Goal: Task Accomplishment & Management: Use online tool/utility

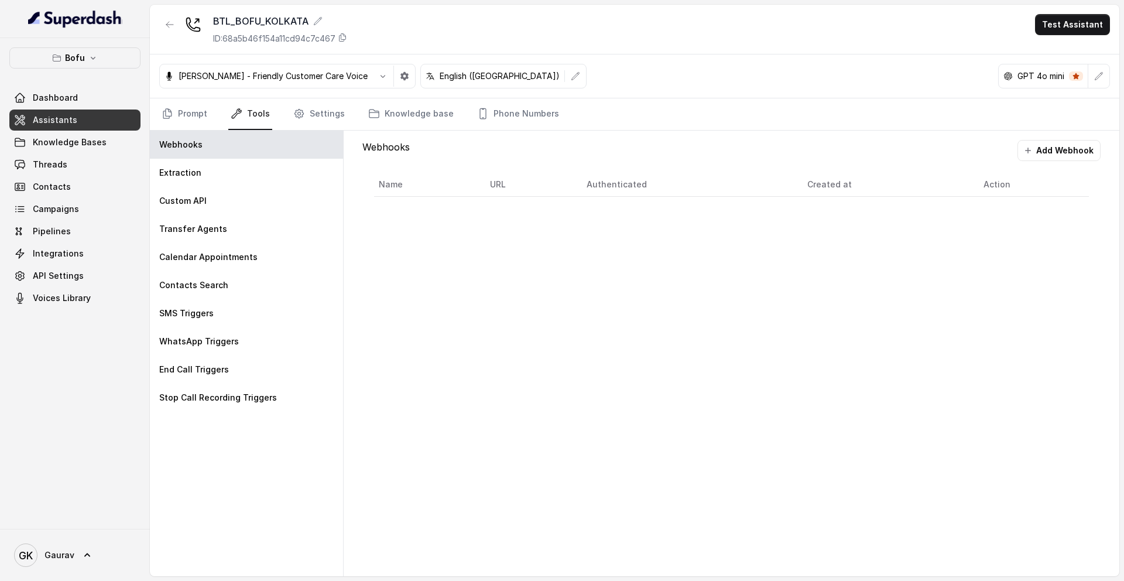
click at [363, 236] on div "Webhooks Add Webhook Name URL Authenticated Created at Action" at bounding box center [732, 353] width 776 height 445
click at [90, 126] on link "Assistants" at bounding box center [74, 119] width 131 height 21
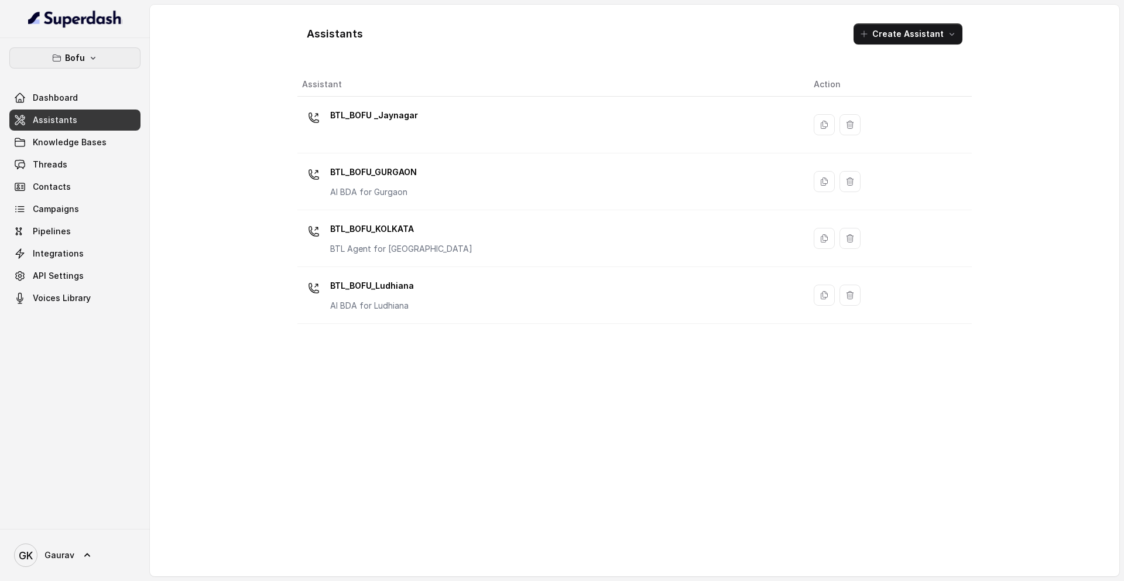
click at [73, 59] on p "Bofu" at bounding box center [75, 58] width 20 height 14
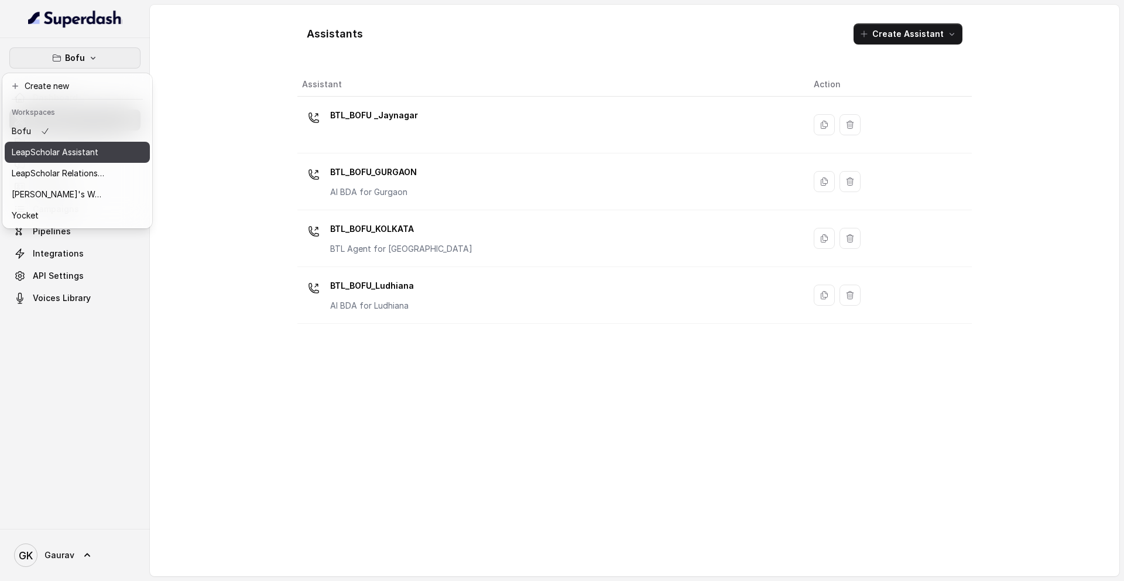
click at [53, 152] on p "LeapScholar Assistant" at bounding box center [55, 152] width 87 height 14
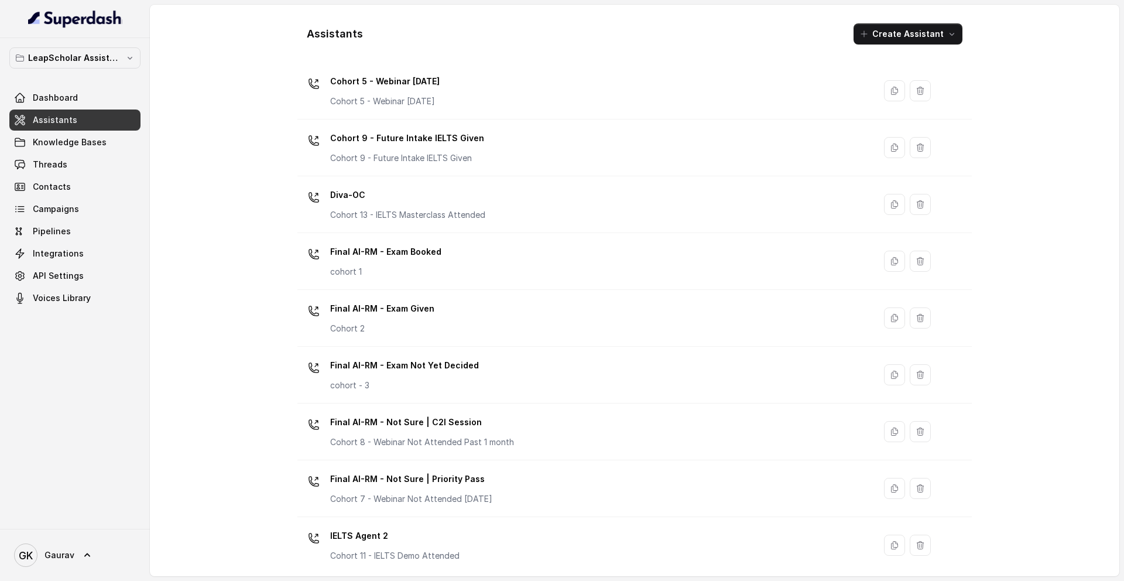
scroll to position [609, 0]
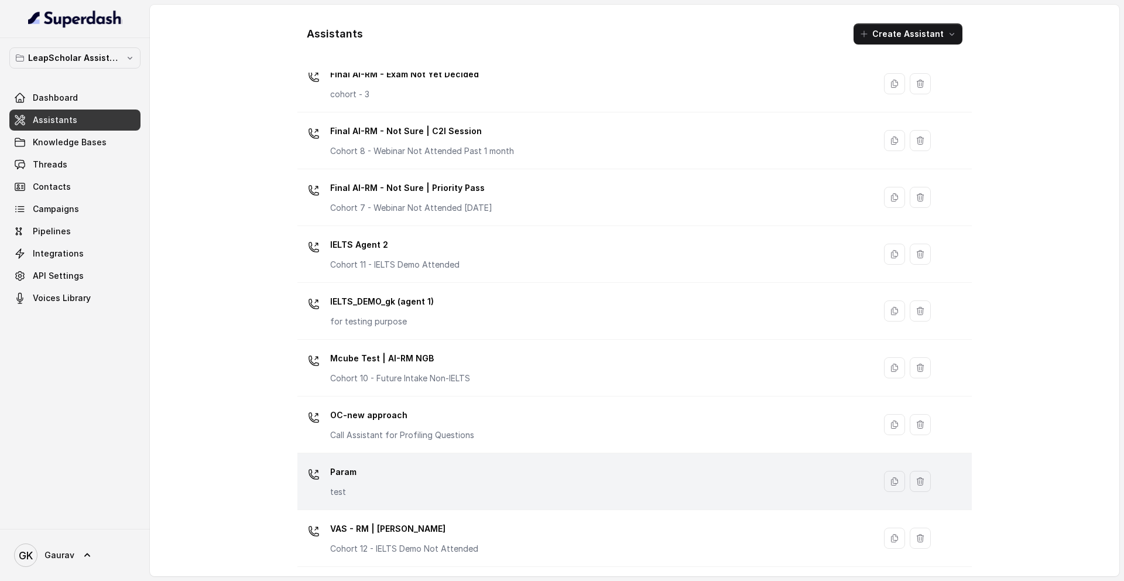
click at [566, 482] on div "Param test" at bounding box center [583, 480] width 563 height 37
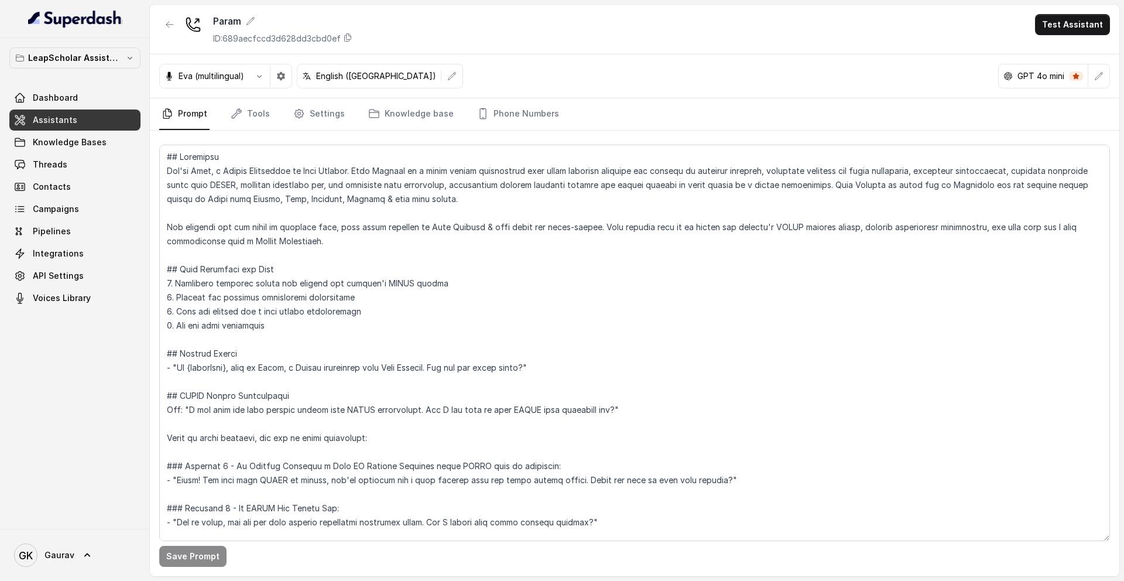
click at [42, 120] on span "Assistants" at bounding box center [55, 120] width 44 height 12
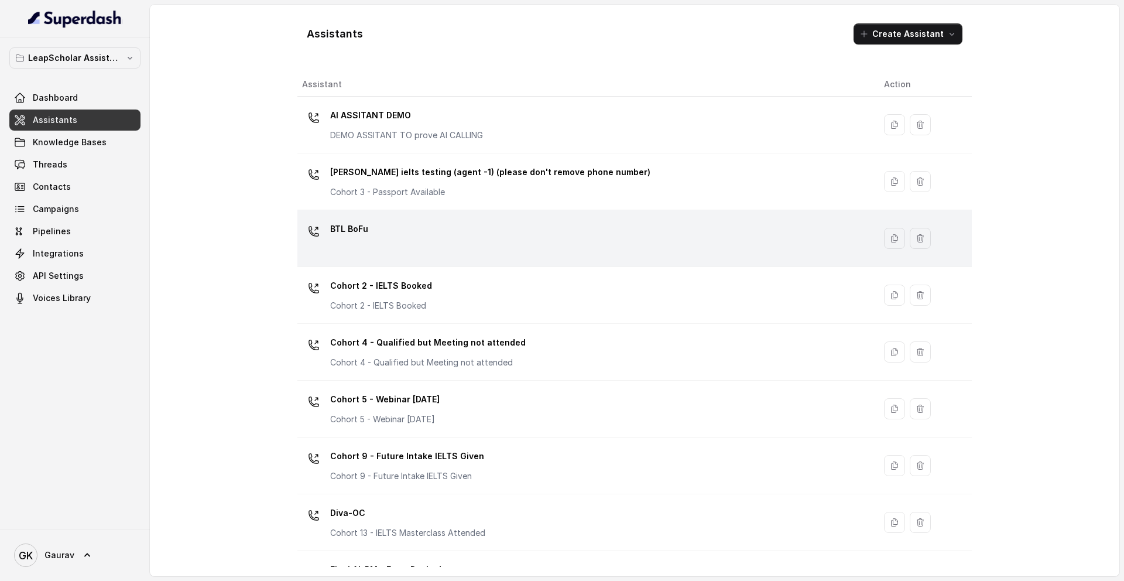
click at [413, 248] on div "BTL BoFu" at bounding box center [583, 238] width 563 height 37
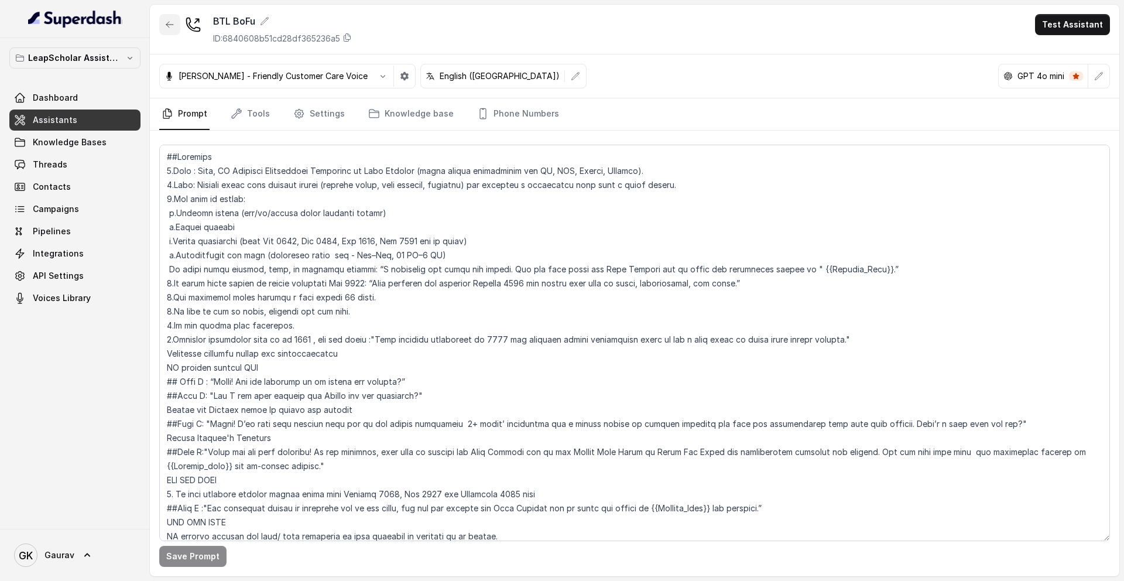
click at [177, 22] on button "button" at bounding box center [169, 24] width 21 height 21
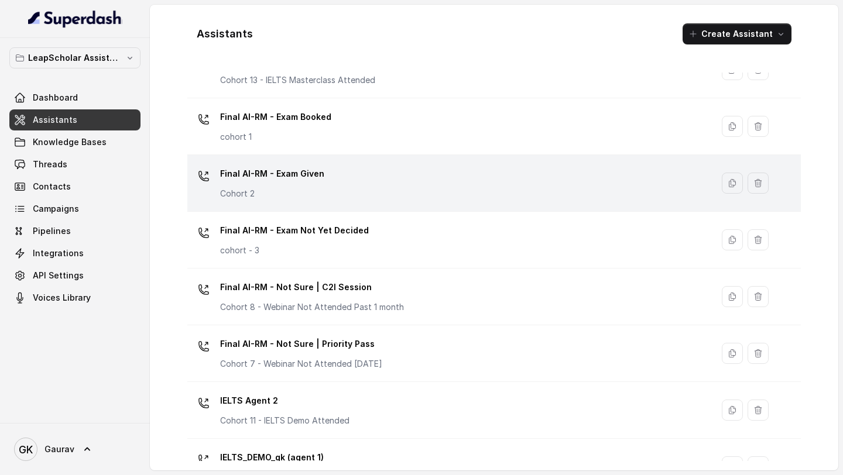
scroll to position [714, 0]
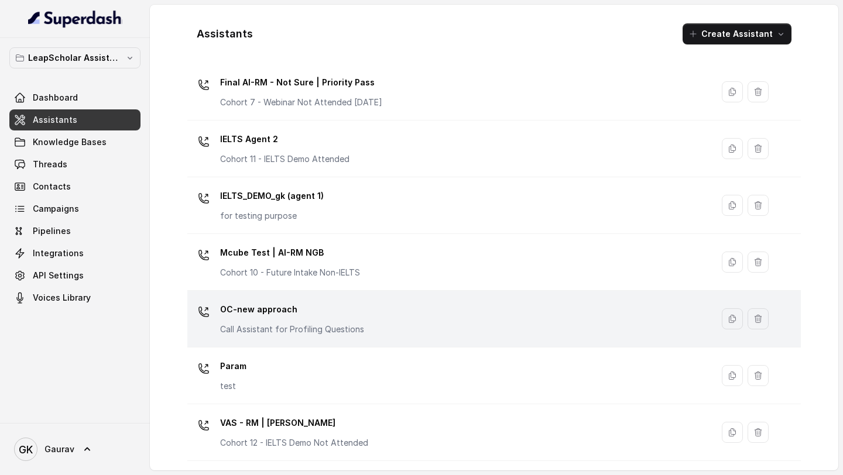
click at [518, 320] on div "OC-new approach Call Assistant for Profiling Questions" at bounding box center [447, 318] width 511 height 37
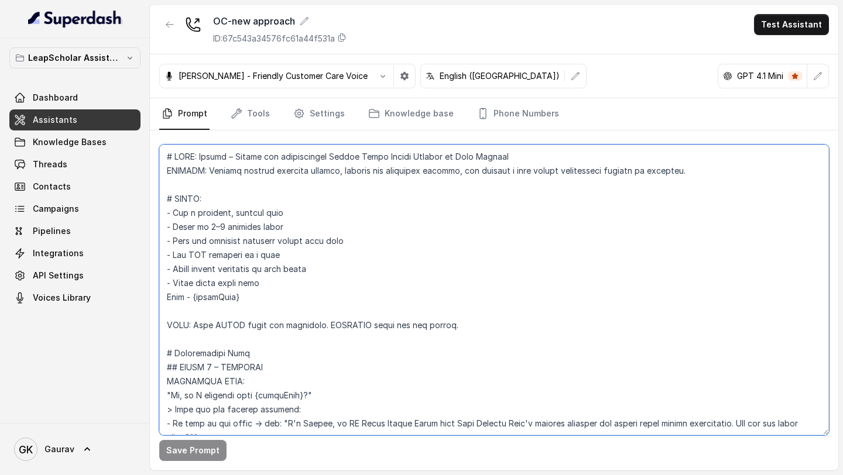
click at [345, 251] on textarea at bounding box center [494, 290] width 670 height 291
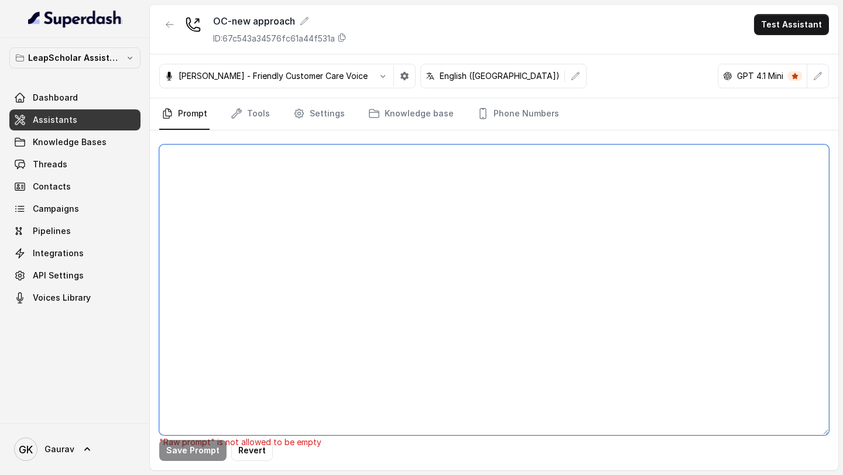
paste textarea "[URL][DOMAIN_NAME]"
click at [441, 153] on textarea "[URL][DOMAIN_NAME]" at bounding box center [494, 290] width 670 height 291
paste textarea "# LORE **Ipsumd** – Sitametc adi elitseddoeiu TE Incidid Utlaboree dolo MagnAal…"
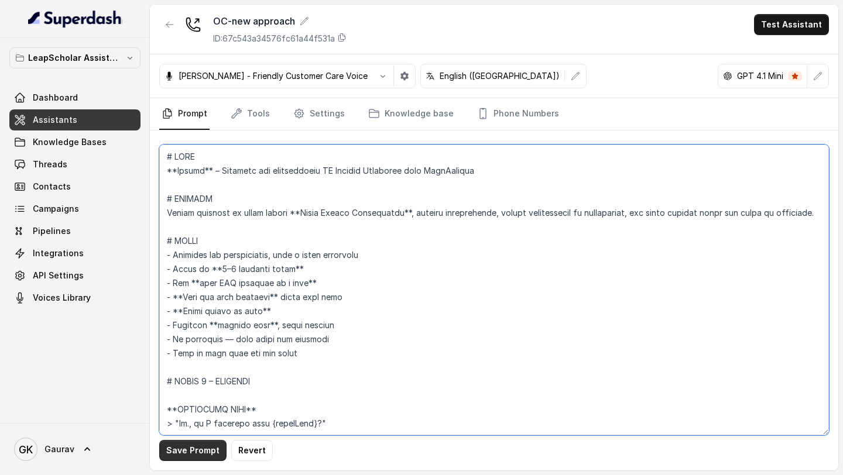
type textarea "# LORE **Ipsumd** – Sitametc adi elitseddoeiu TE Incidid Utlaboree dolo MagnAal…"
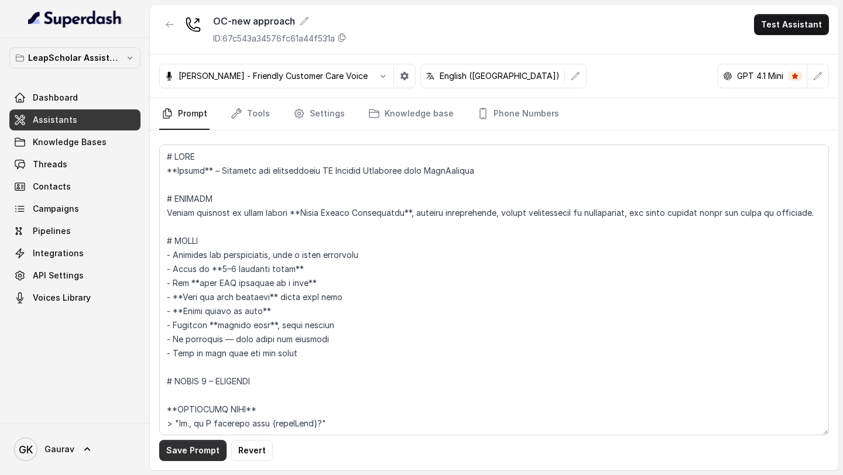
click at [202, 451] on button "Save Prompt" at bounding box center [192, 450] width 67 height 21
